Goal: Find specific fact: Find specific fact

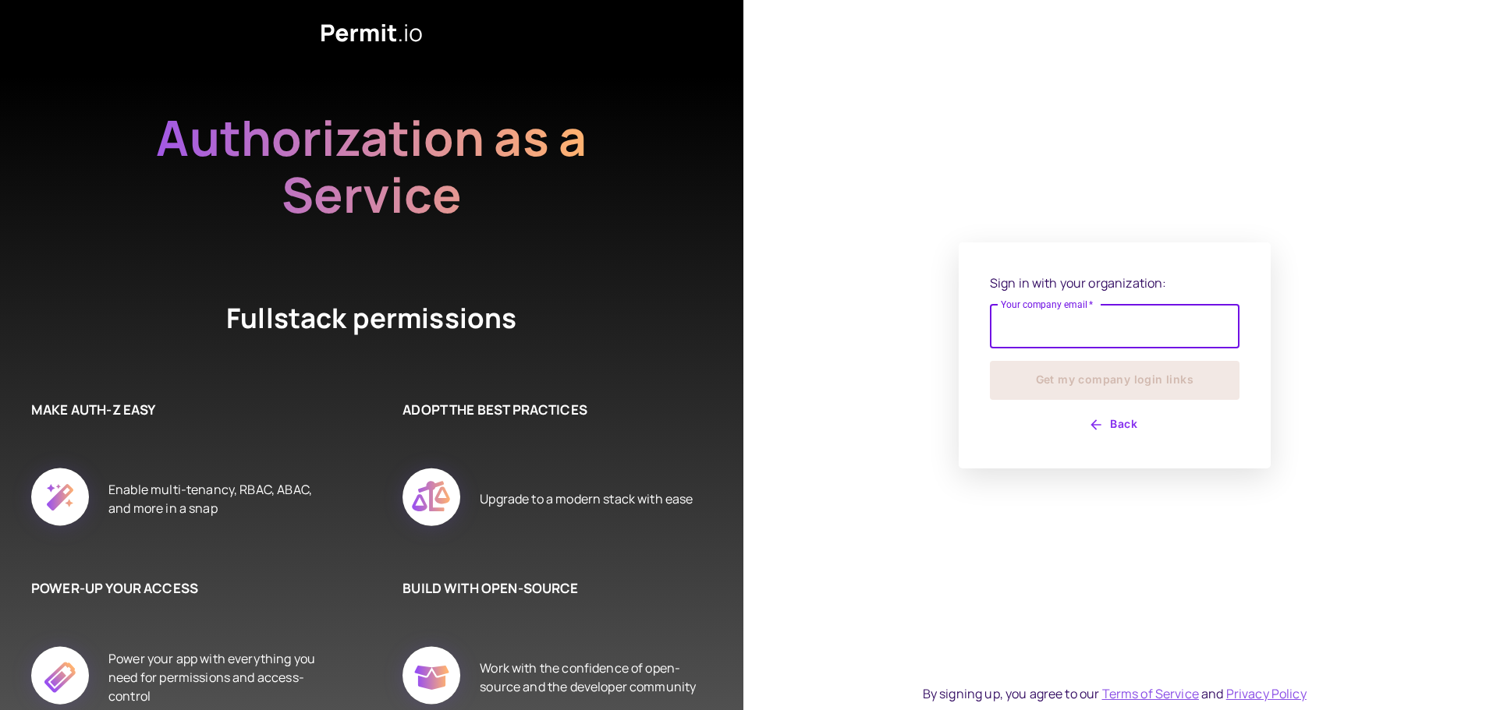
click at [1024, 329] on input "Your company email   *" at bounding box center [1115, 327] width 250 height 44
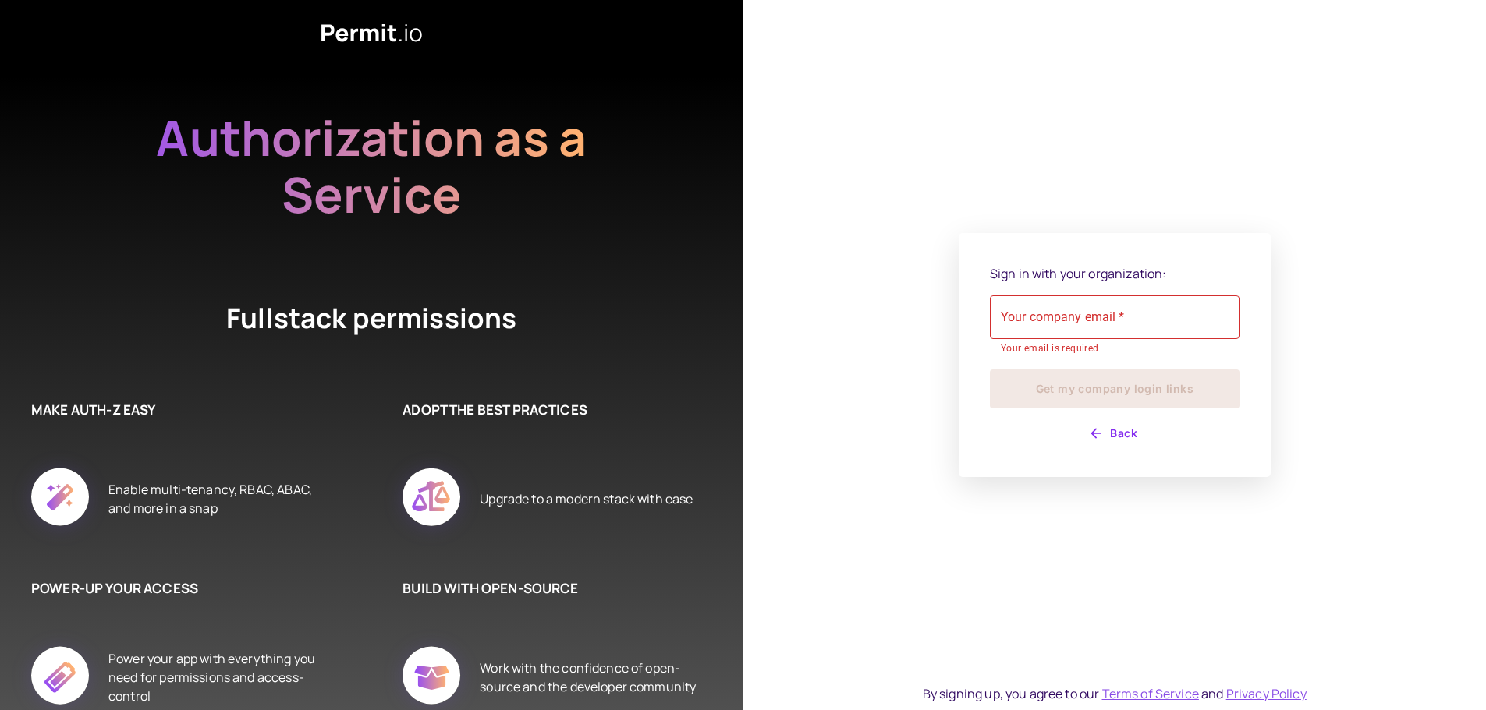
drag, startPoint x: 1134, startPoint y: 0, endPoint x: 1085, endPoint y: 13, distance: 50.9
click at [1085, 13] on div "Sign in with your organization: Your company email   * Your company email   * Y…" at bounding box center [1114, 355] width 743 height 710
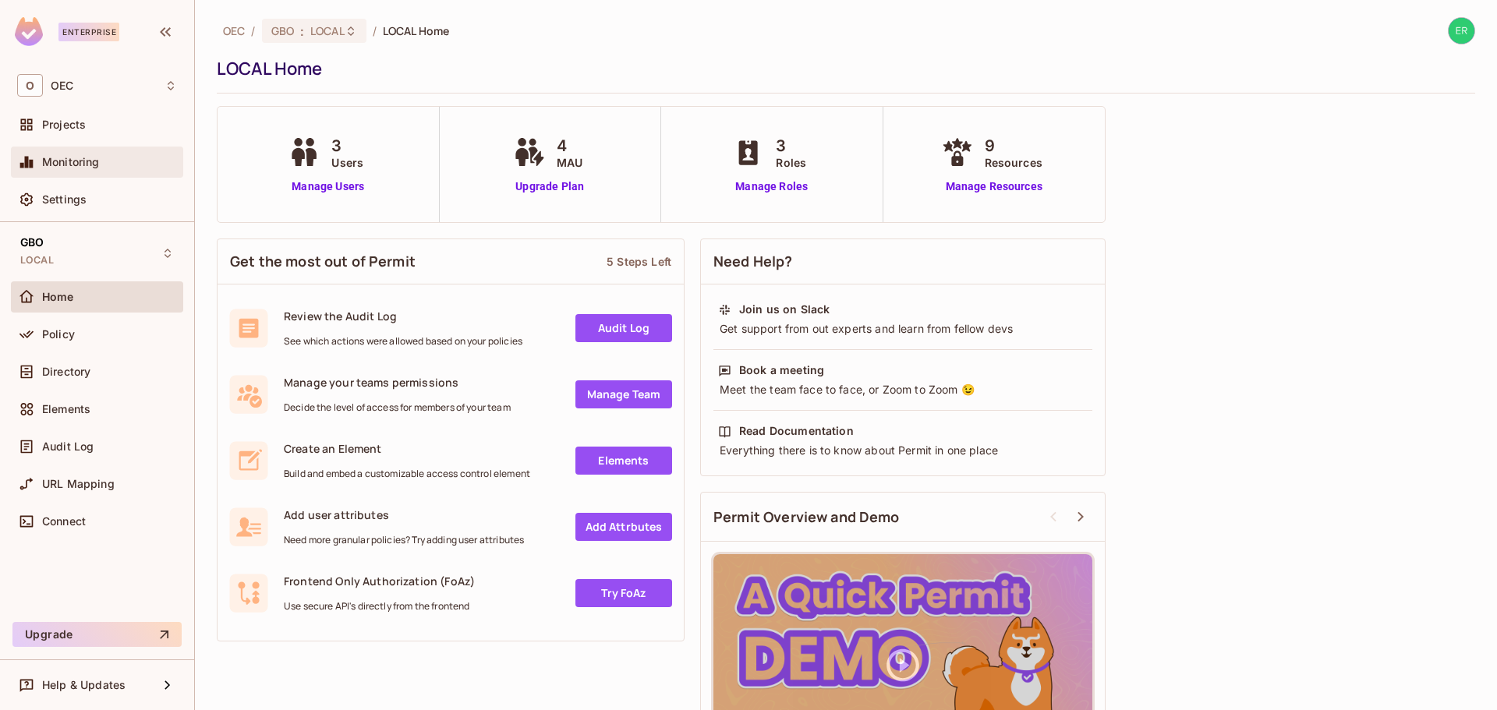
click at [122, 165] on div "Monitoring" at bounding box center [109, 162] width 135 height 12
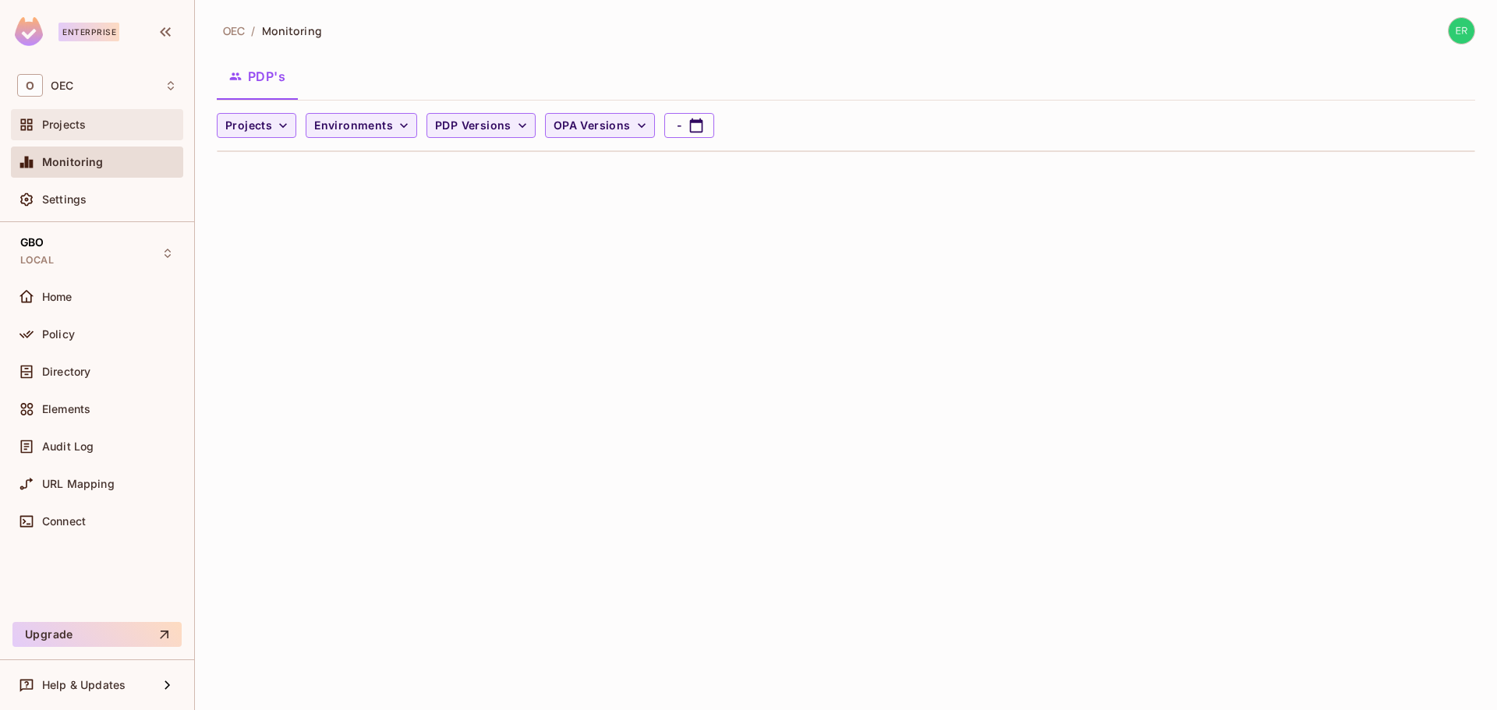
click at [134, 133] on div "Projects" at bounding box center [97, 124] width 160 height 19
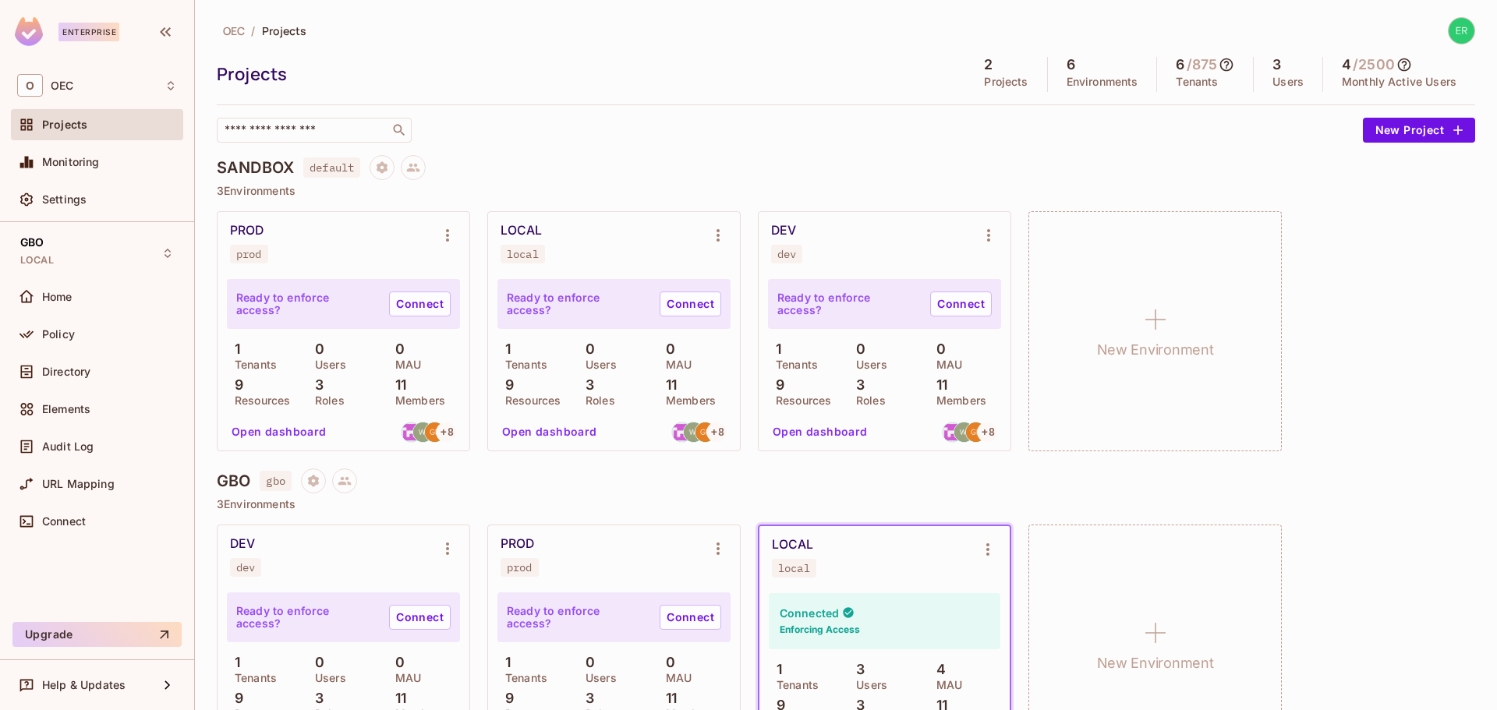
scroll to position [72, 0]
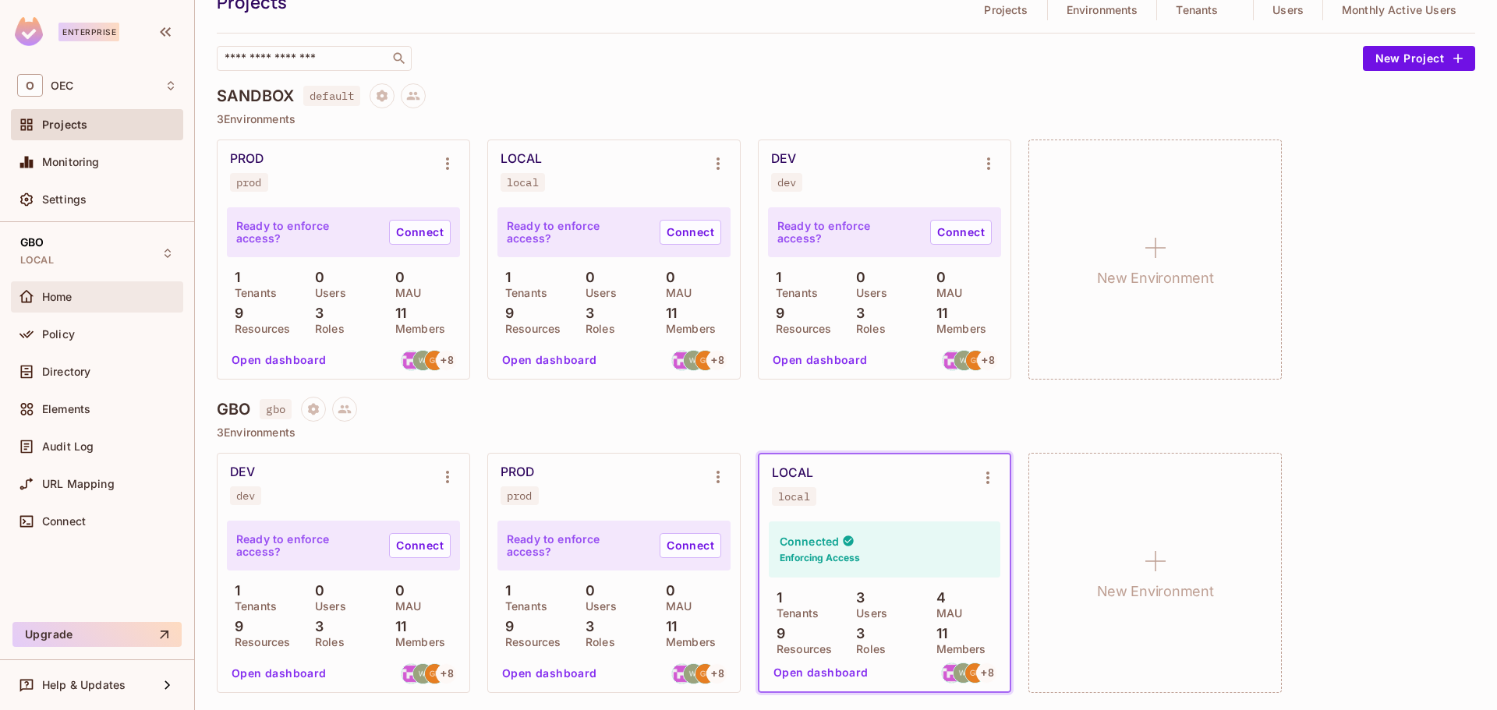
click at [115, 306] on div "Home" at bounding box center [97, 297] width 172 height 31
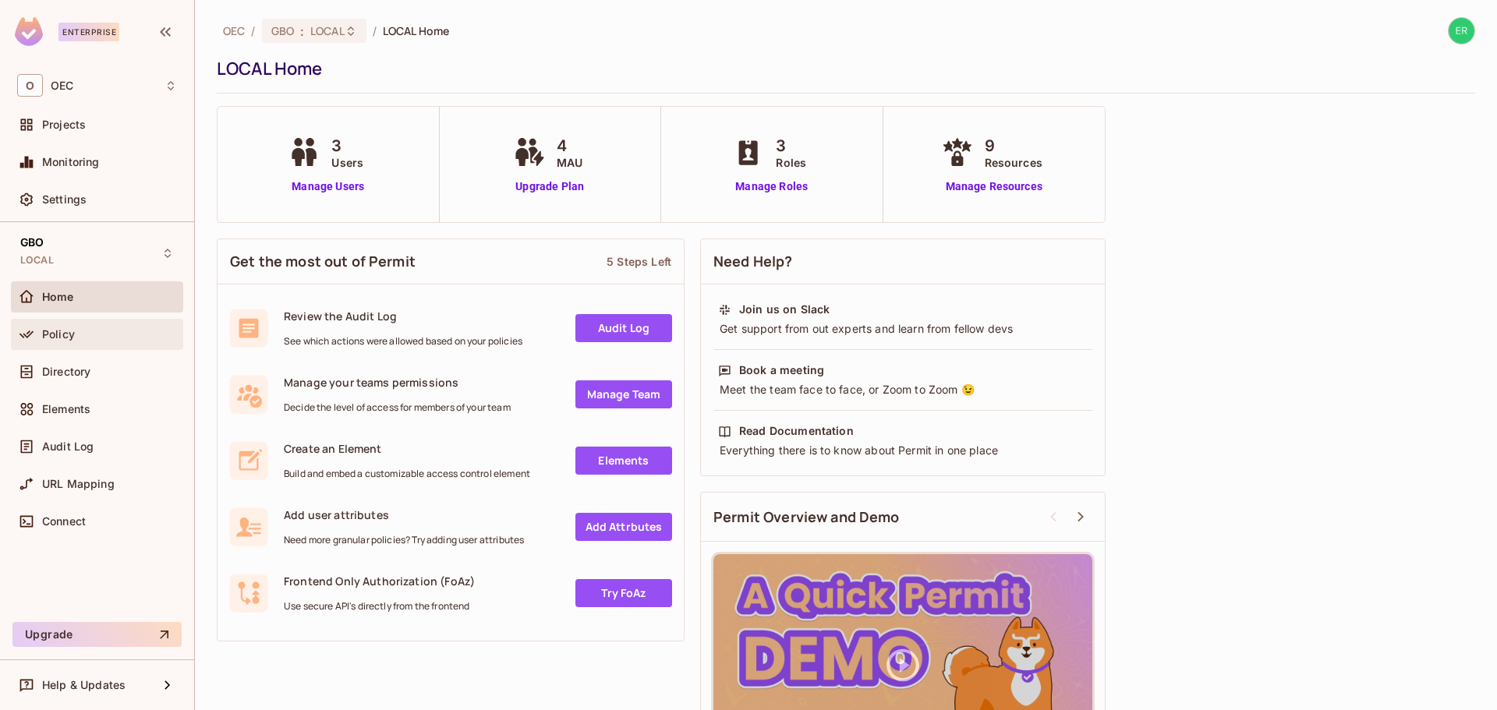
click at [101, 331] on div "Policy" at bounding box center [109, 334] width 135 height 12
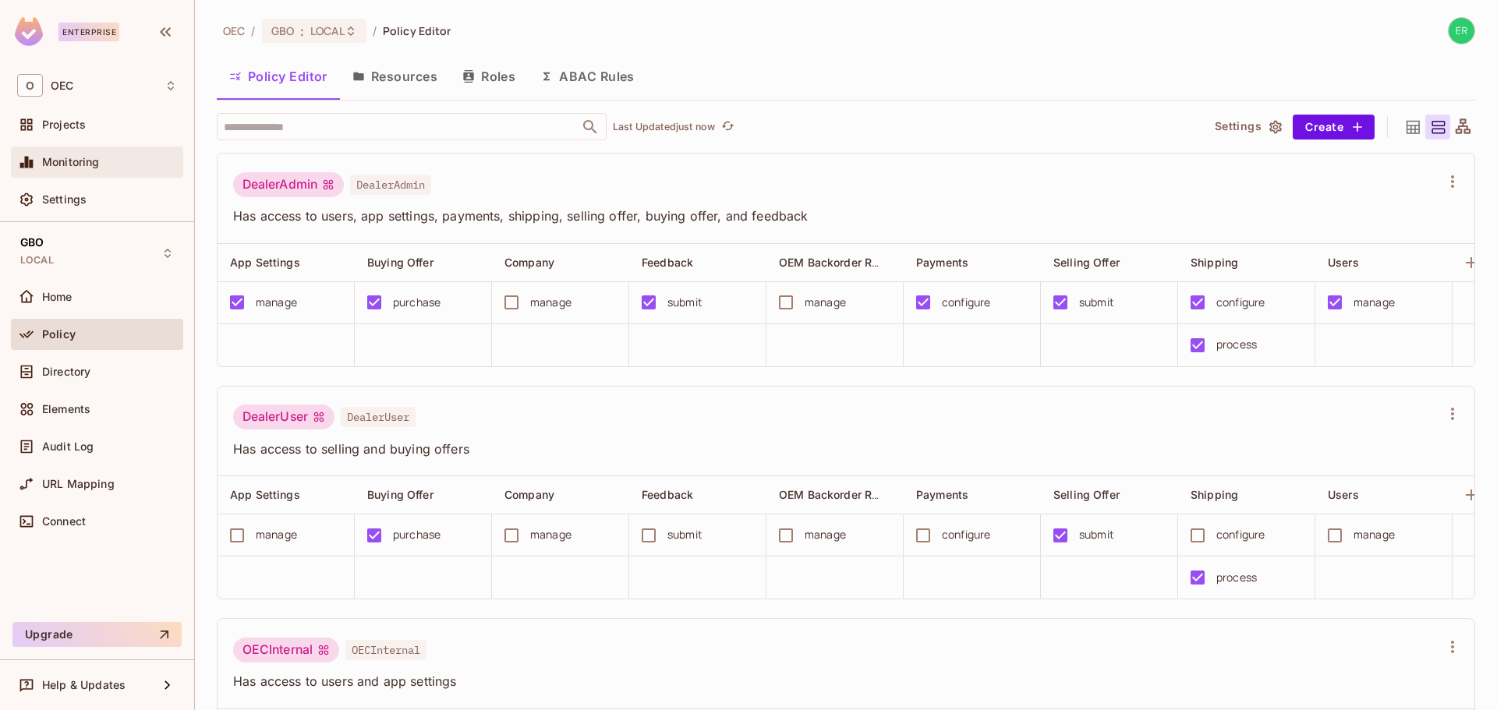
click at [129, 149] on div "Monitoring" at bounding box center [97, 162] width 172 height 31
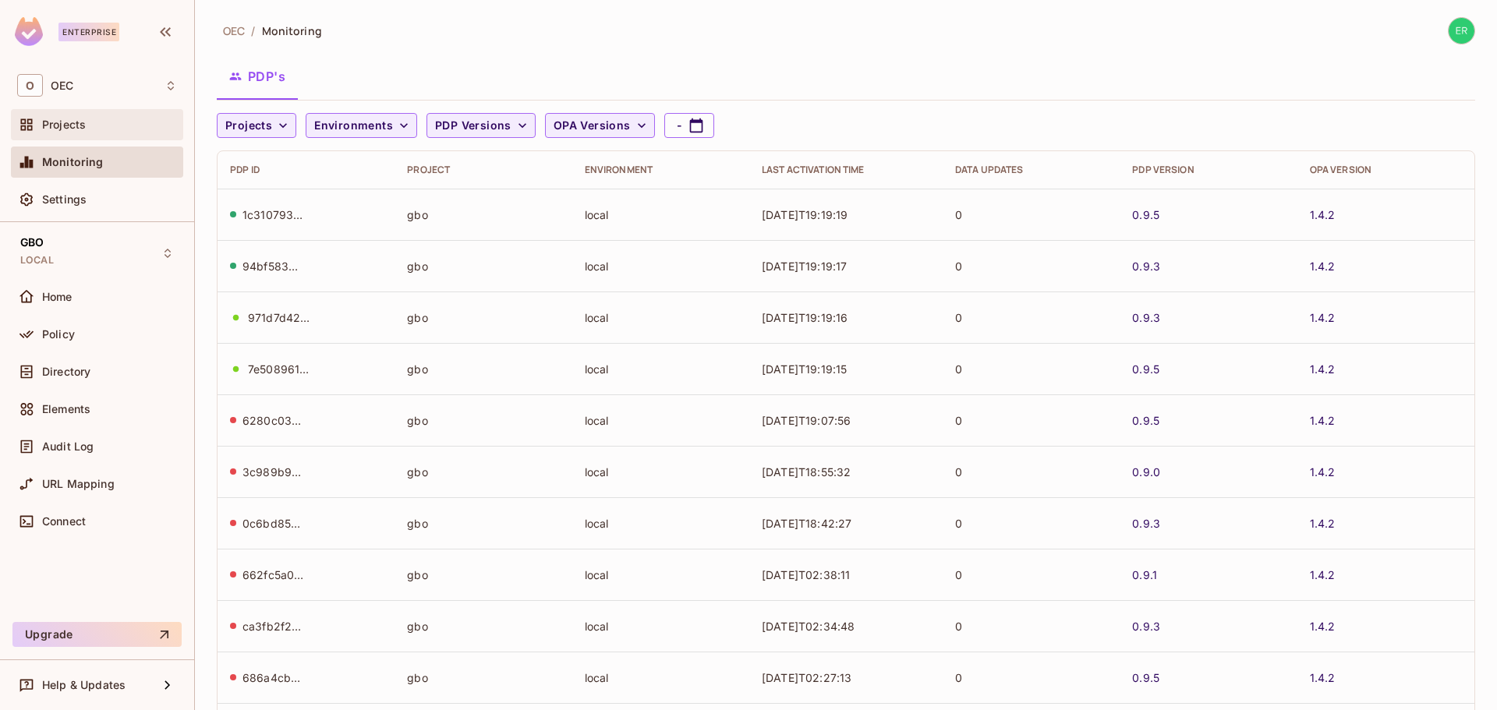
click at [129, 122] on div "Projects" at bounding box center [109, 125] width 135 height 12
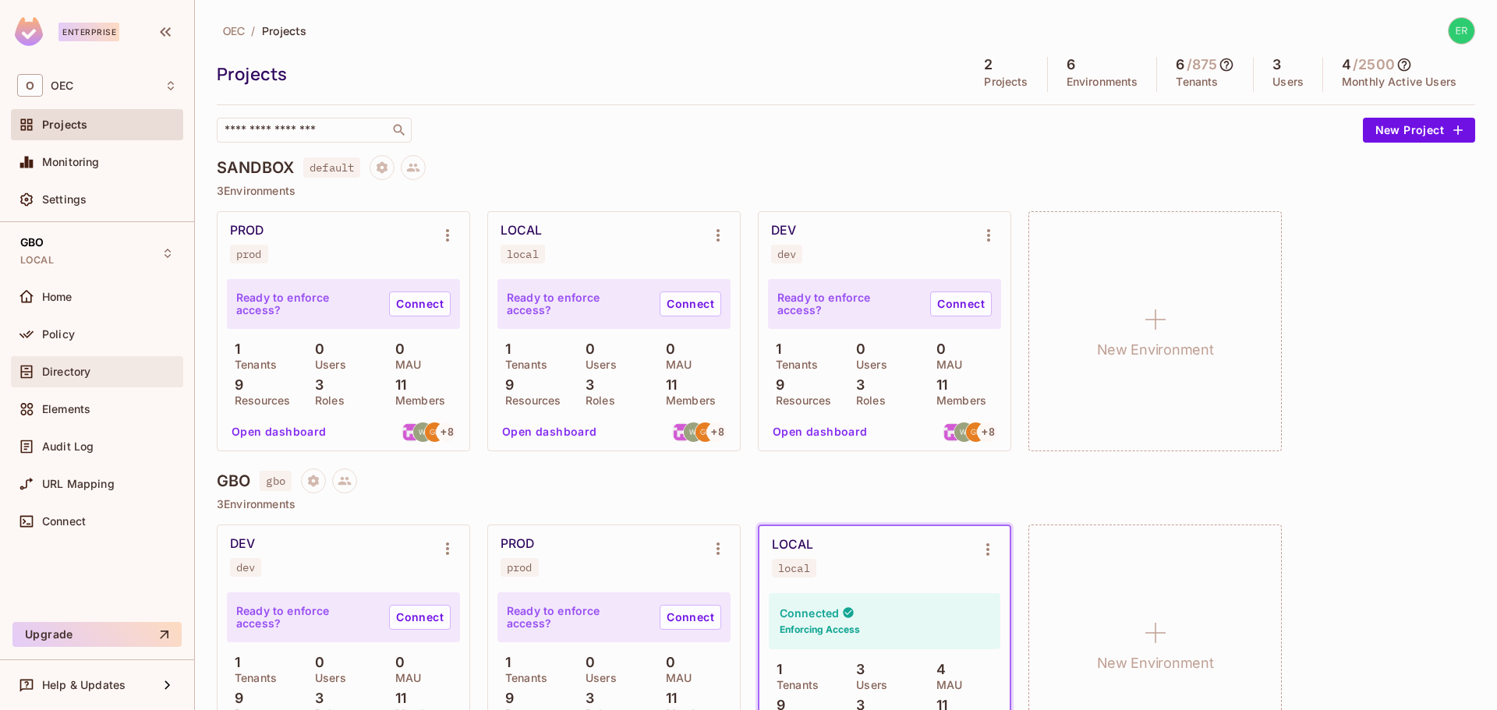
click at [82, 381] on div "Directory" at bounding box center [97, 371] width 172 height 31
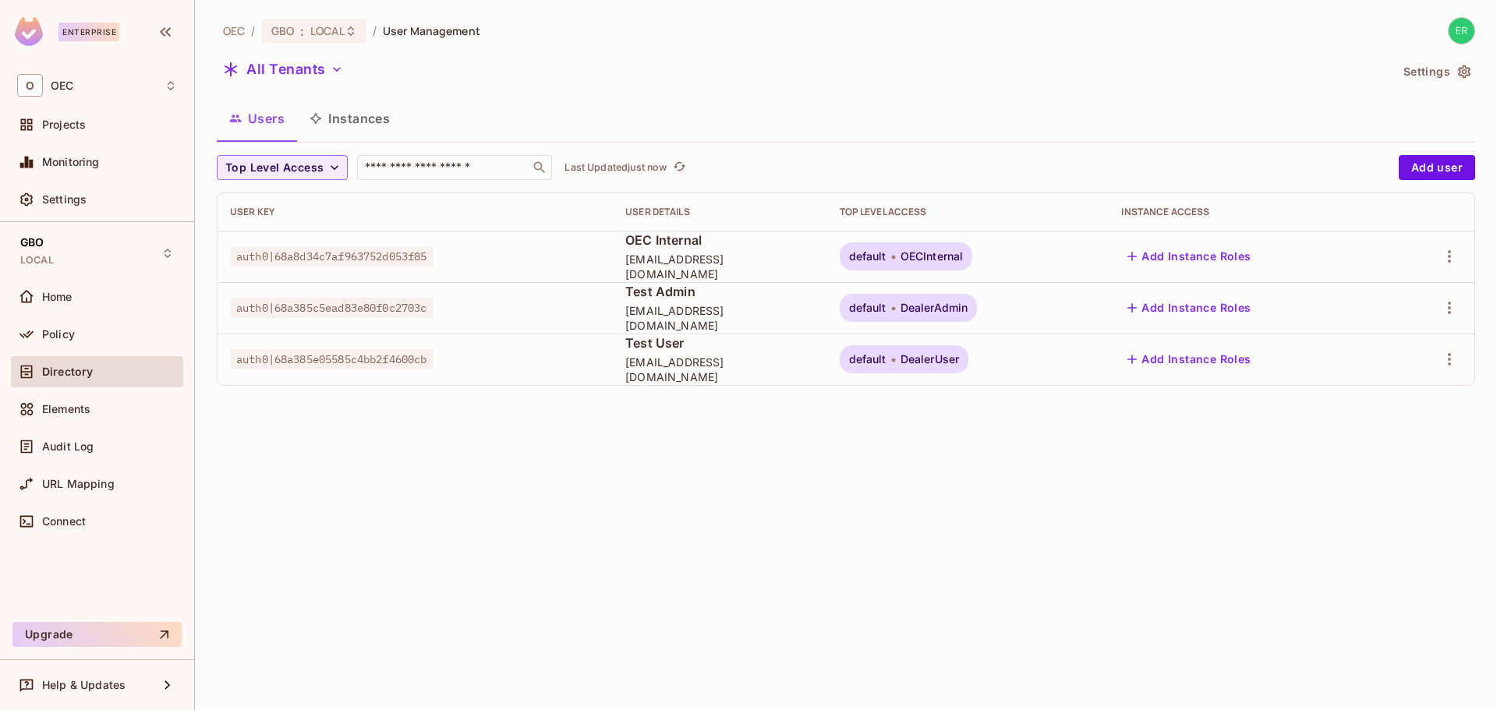
click at [361, 308] on span "auth0|68a385c5ead83e80f0c2703c" at bounding box center [332, 308] width 204 height 20
copy span "auth0|68a385c5ead83e80f0c2703c"
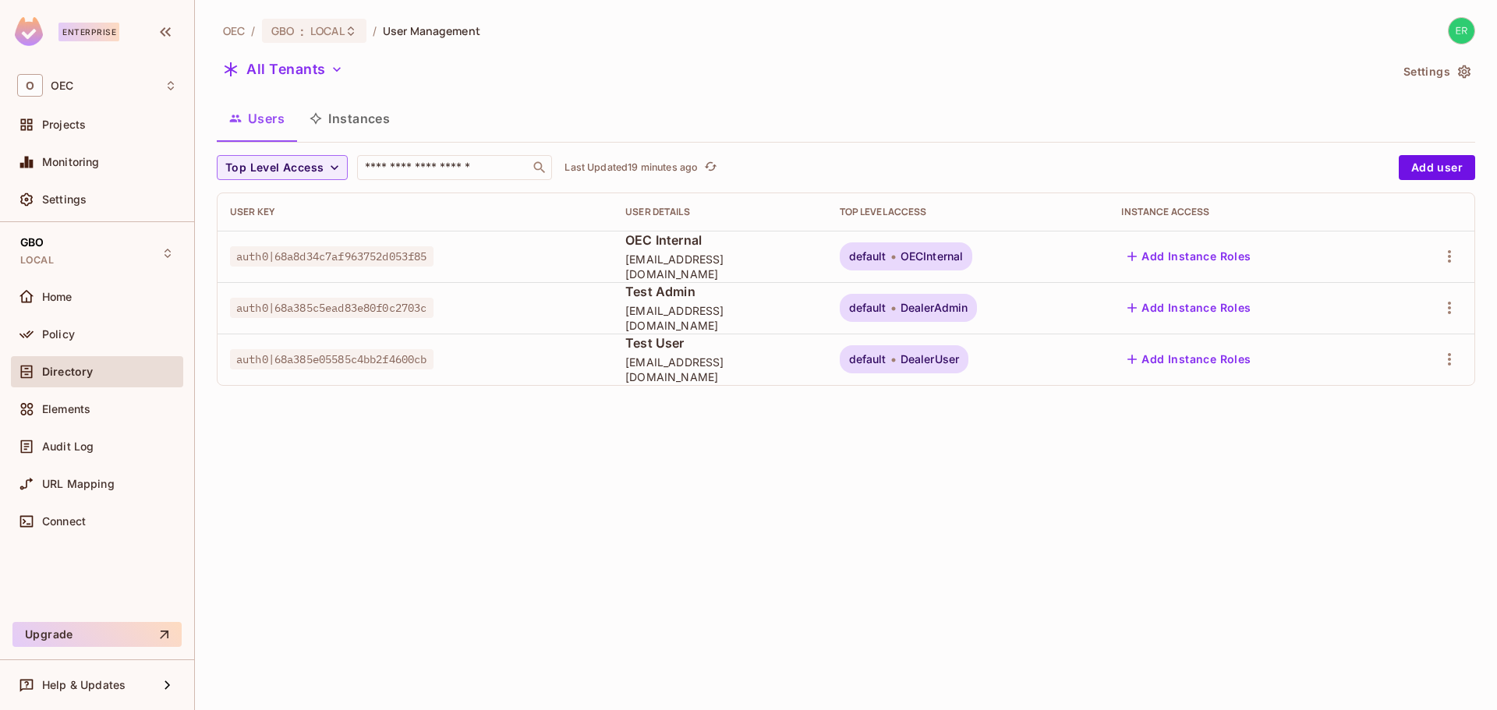
click at [462, 400] on div "OEC / GBO : LOCAL / User Management All Tenants Settings Users Instances Top Le…" at bounding box center [846, 355] width 1302 height 710
click at [380, 308] on span "auth0|68a385c5ead83e80f0c2703c" at bounding box center [332, 308] width 204 height 20
copy span "68a385c5ead83e80f0c2703c"
